Goal: Find specific page/section

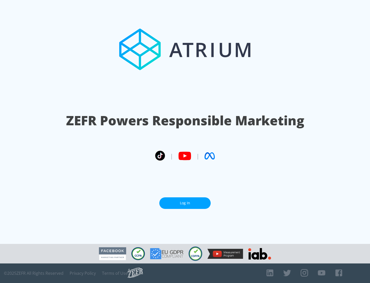
click at [185, 203] on link "Log In" at bounding box center [184, 203] width 51 height 12
